Goal: Information Seeking & Learning: Compare options

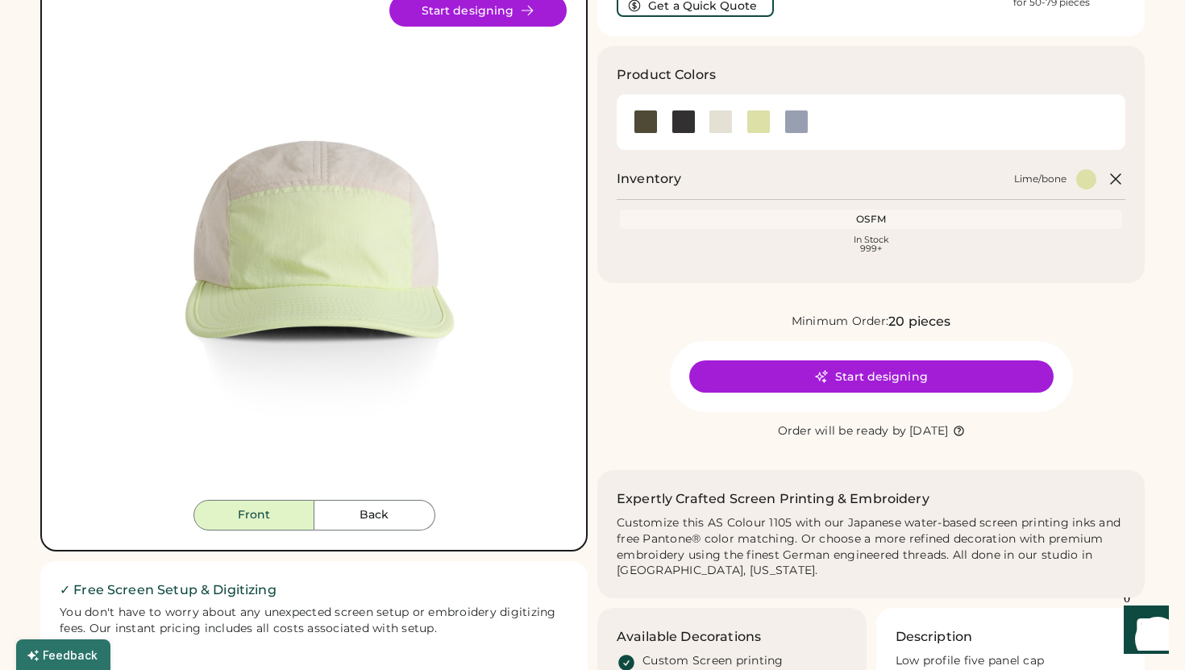
scroll to position [129, 0]
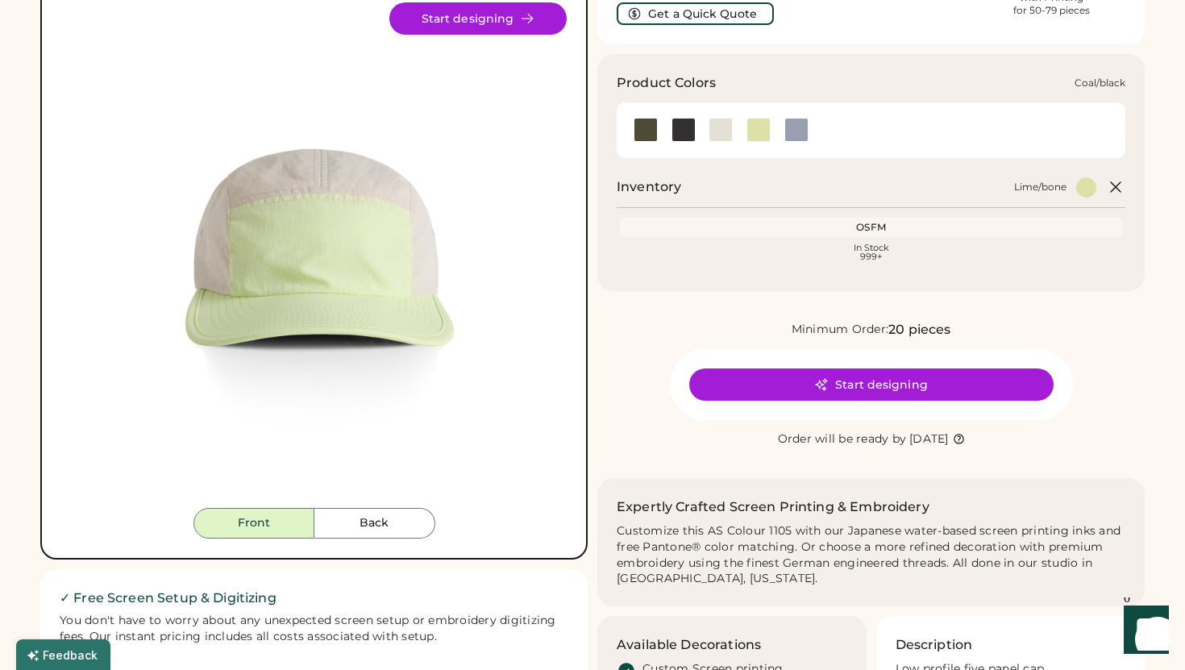
click at [681, 134] on div at bounding box center [684, 130] width 24 height 24
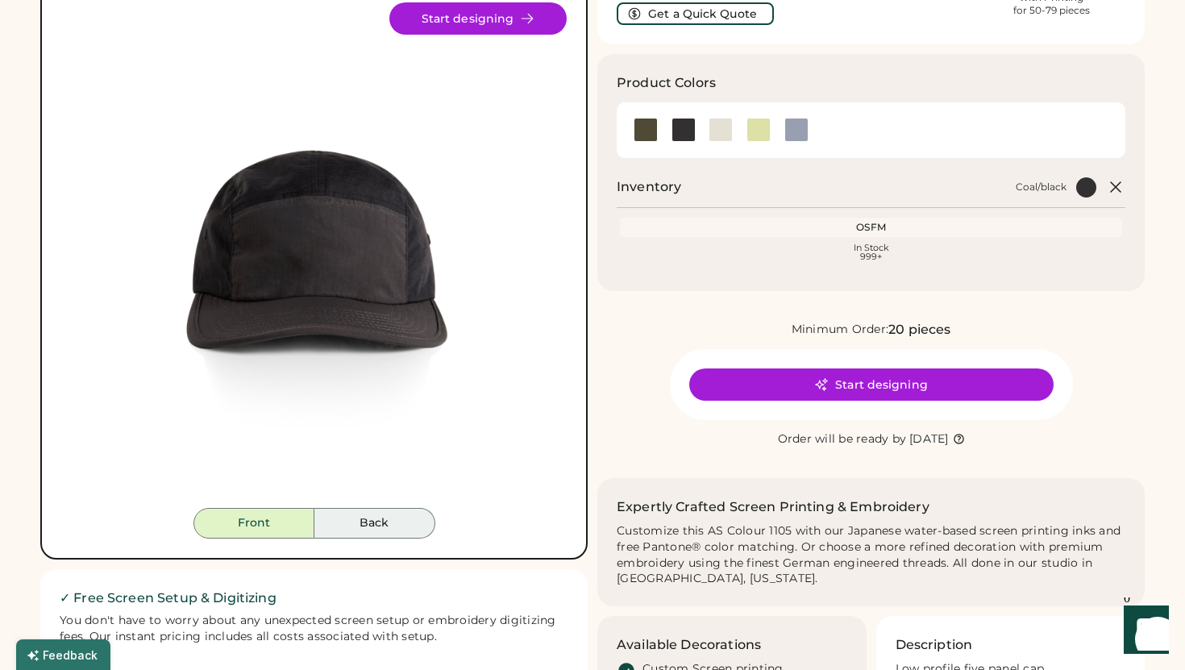
click at [368, 528] on button "Back" at bounding box center [374, 523] width 121 height 31
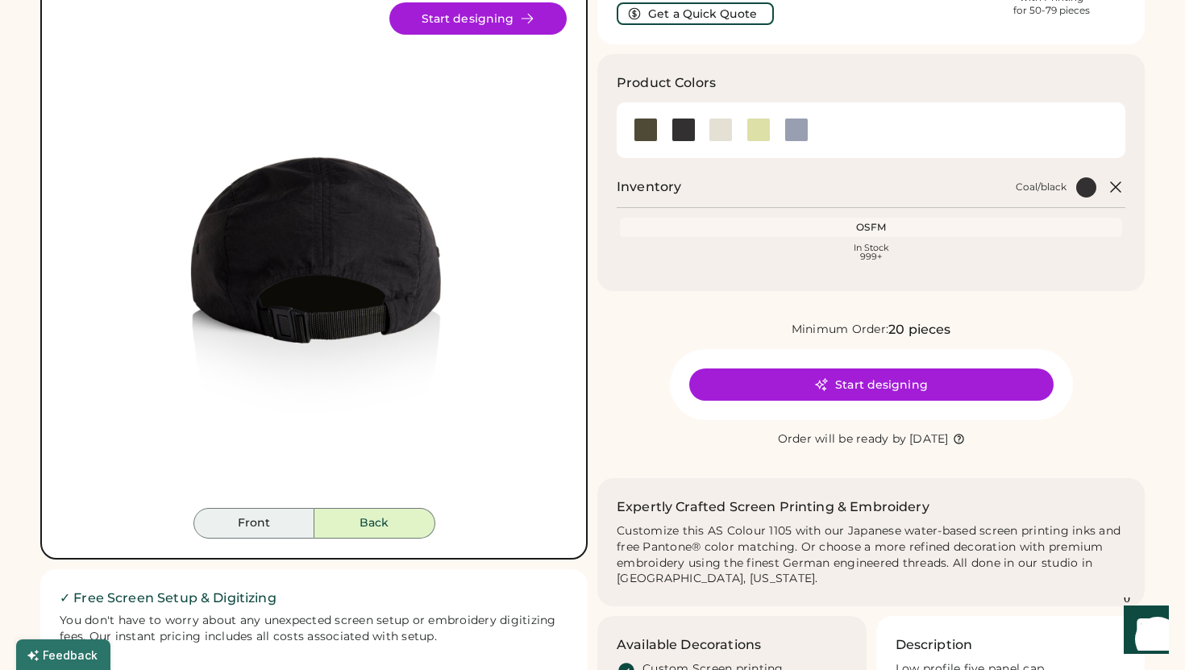
click at [274, 531] on button "Front" at bounding box center [253, 523] width 121 height 31
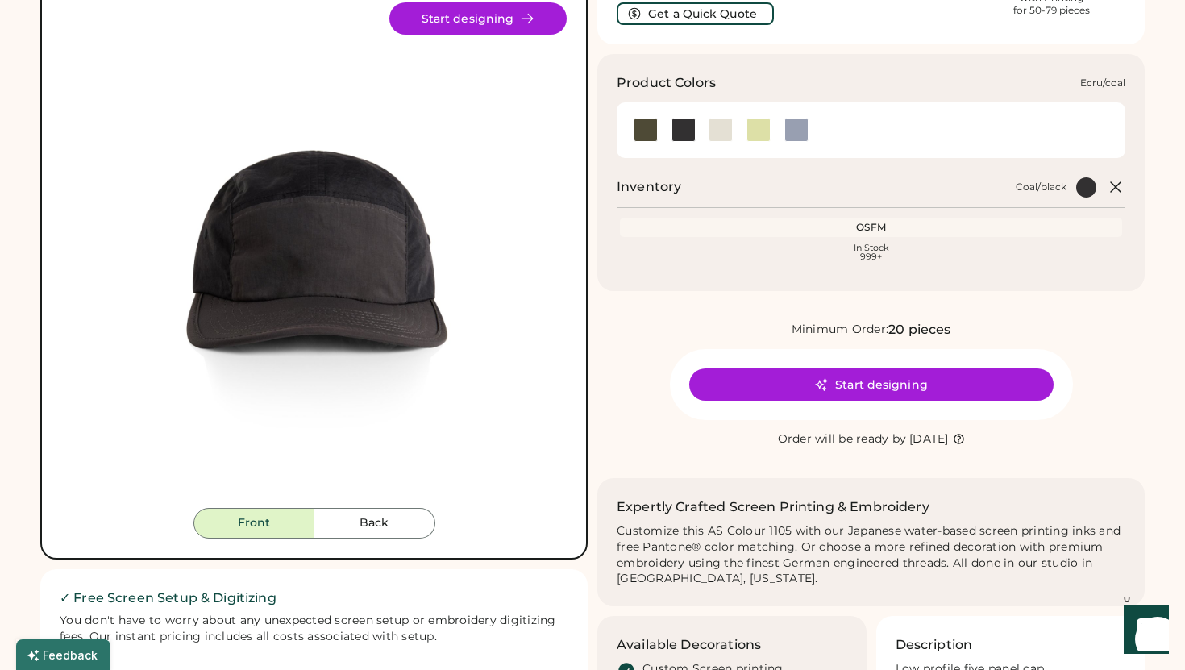
click at [714, 136] on div at bounding box center [721, 130] width 24 height 24
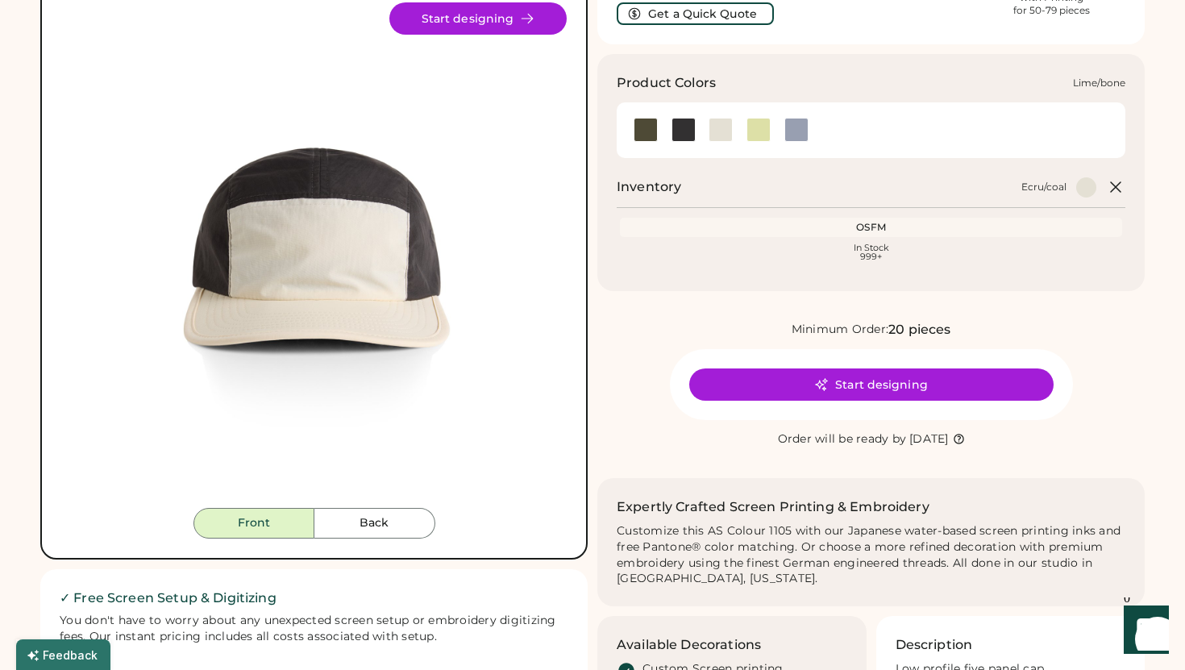
click at [757, 124] on div at bounding box center [759, 130] width 24 height 24
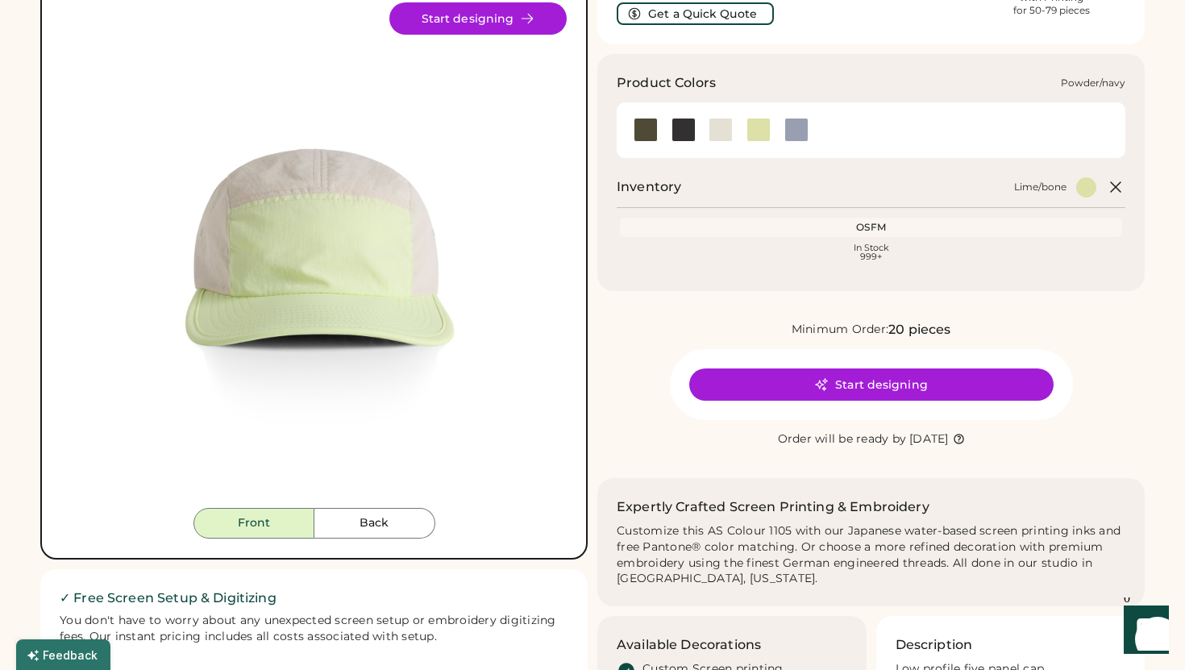
click at [807, 129] on div at bounding box center [796, 130] width 24 height 24
click at [638, 128] on div at bounding box center [646, 130] width 24 height 24
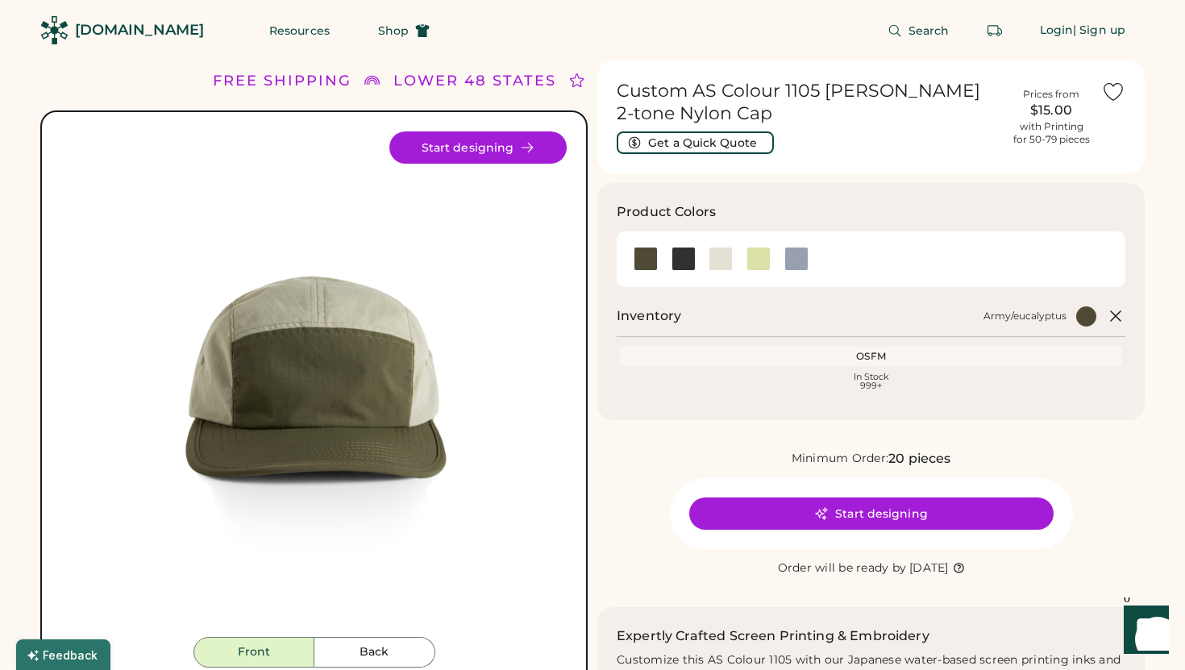
click at [64, 26] on img at bounding box center [54, 30] width 28 height 28
